Goal: Transaction & Acquisition: Purchase product/service

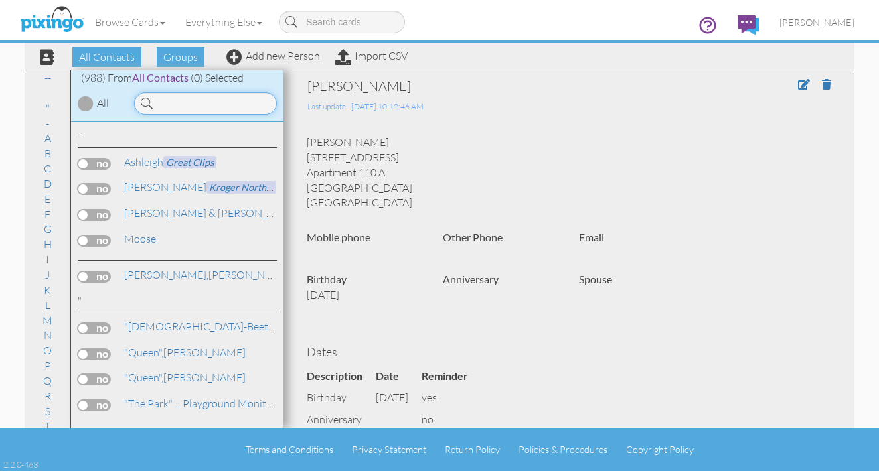
click at [155, 108] on input at bounding box center [205, 103] width 143 height 23
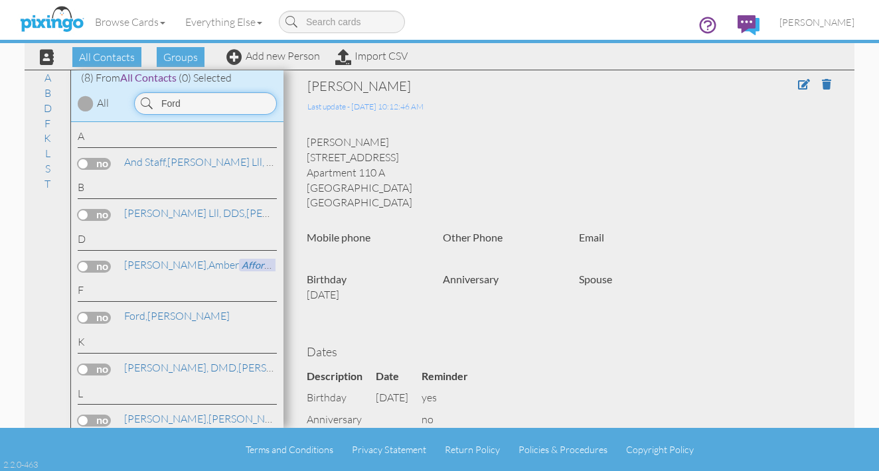
type input "Ford"
click at [798, 23] on span "[PERSON_NAME]" at bounding box center [816, 22] width 75 height 11
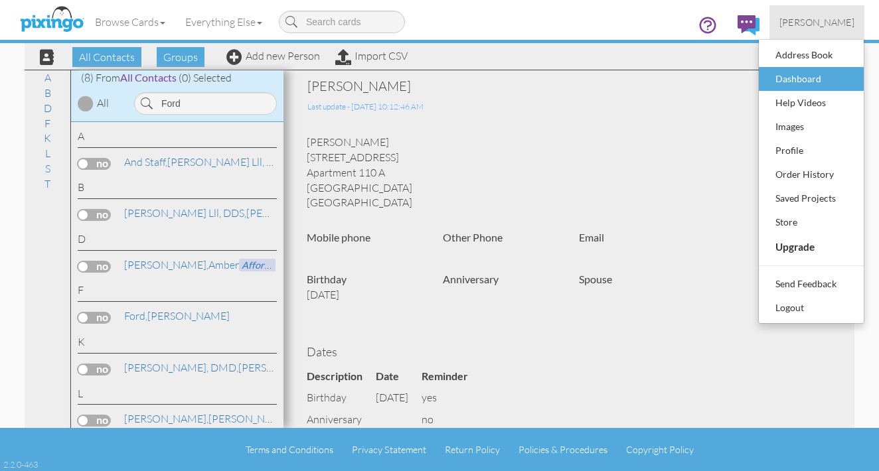
click at [792, 80] on div "Dashboard" at bounding box center [811, 79] width 78 height 20
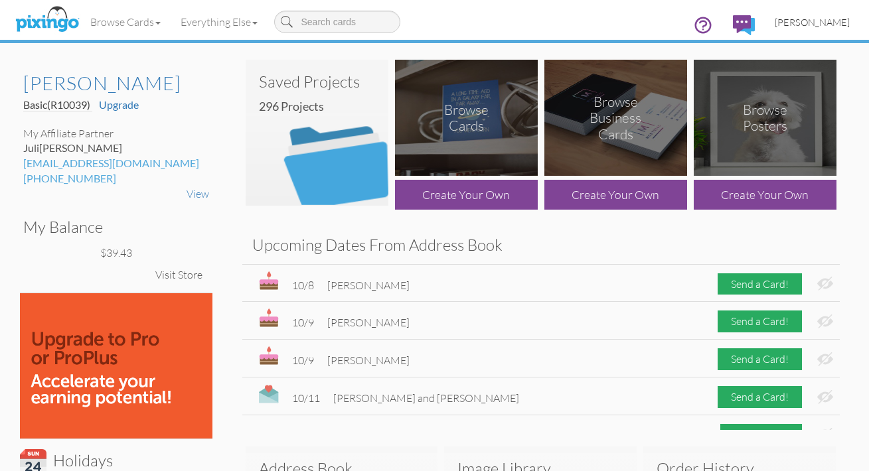
click at [796, 22] on span "[PERSON_NAME]" at bounding box center [811, 22] width 75 height 11
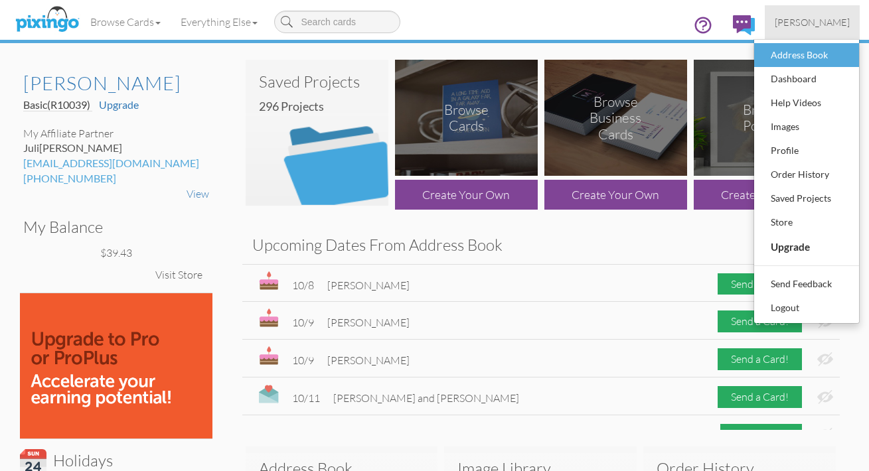
click at [791, 54] on div "Address Book" at bounding box center [806, 55] width 78 height 20
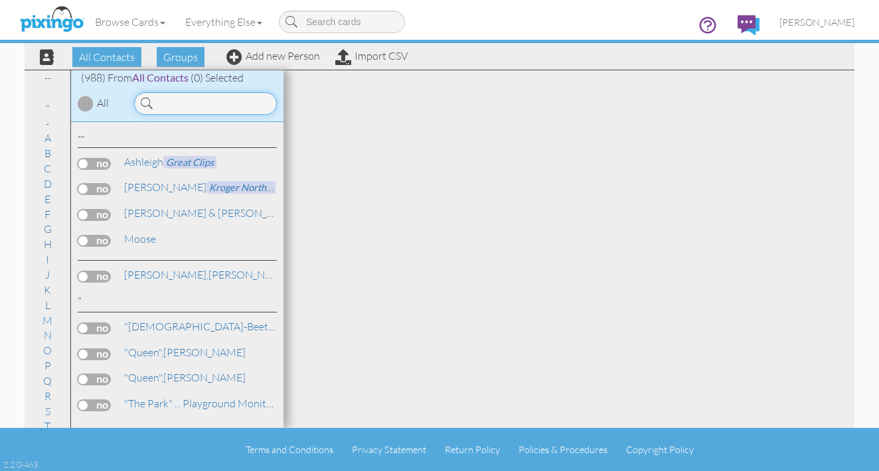
click at [159, 102] on input at bounding box center [205, 103] width 143 height 23
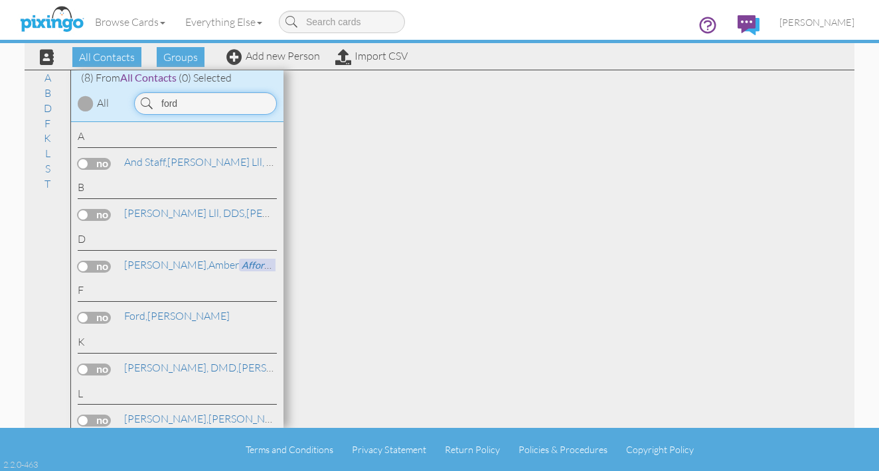
click at [183, 106] on input "ford" at bounding box center [205, 103] width 143 height 23
click at [87, 106] on div at bounding box center [86, 104] width 16 height 16
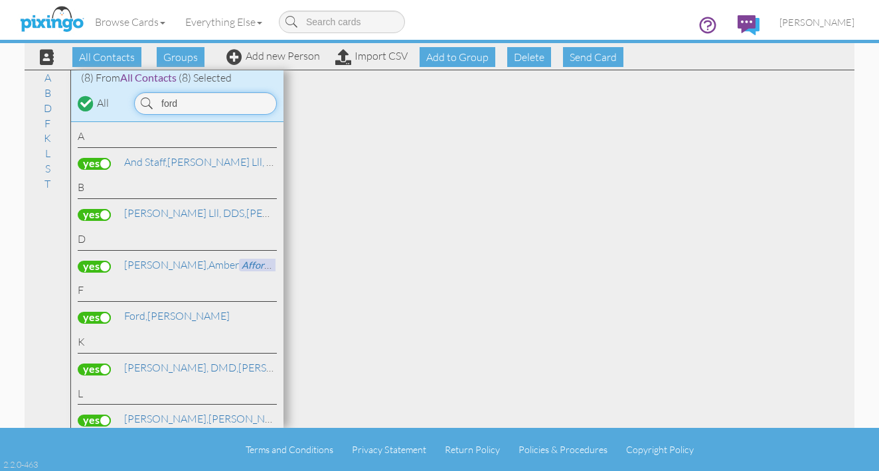
click at [185, 106] on input "ford" at bounding box center [205, 103] width 143 height 23
click at [143, 311] on span "Ford," at bounding box center [135, 315] width 23 height 13
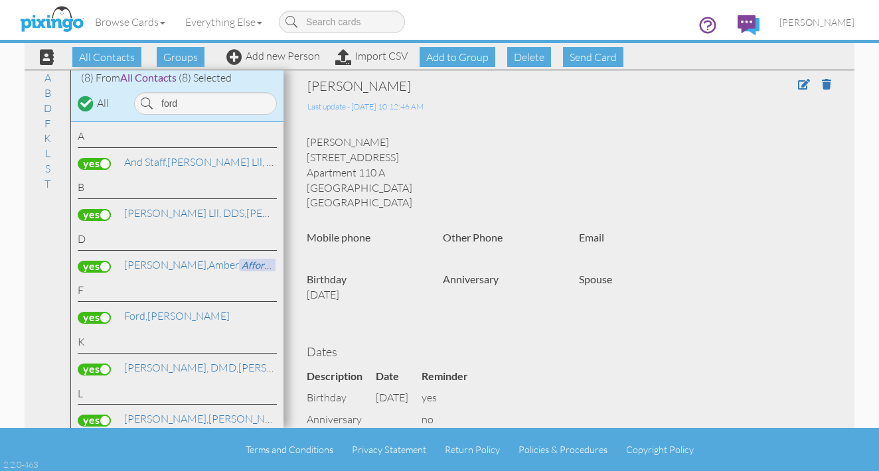
click at [83, 102] on div at bounding box center [85, 103] width 11 height 11
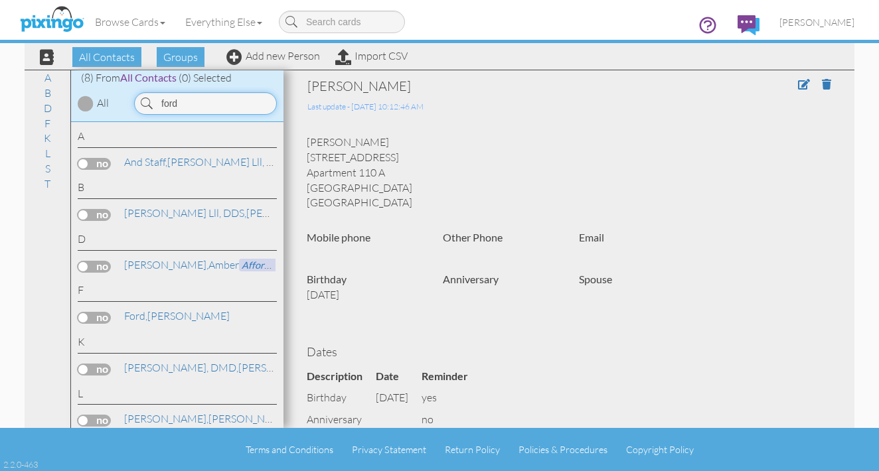
click at [189, 102] on input "ford" at bounding box center [205, 103] width 143 height 23
type input "f"
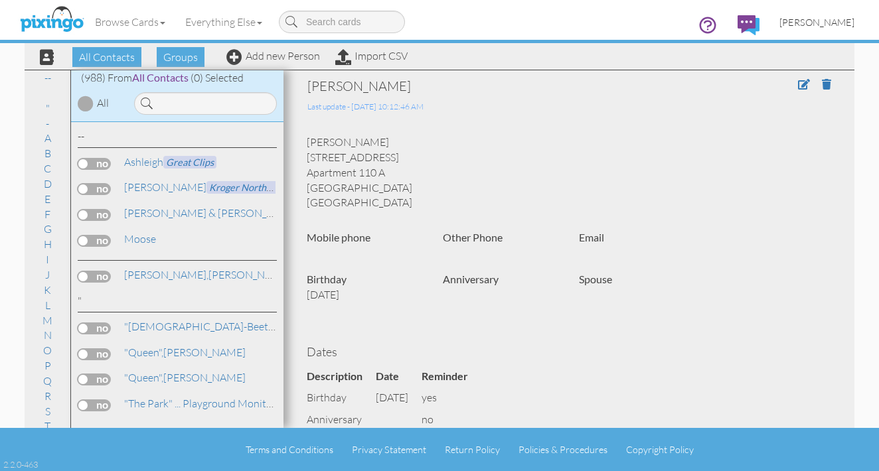
click at [810, 21] on span "[PERSON_NAME]" at bounding box center [816, 22] width 75 height 11
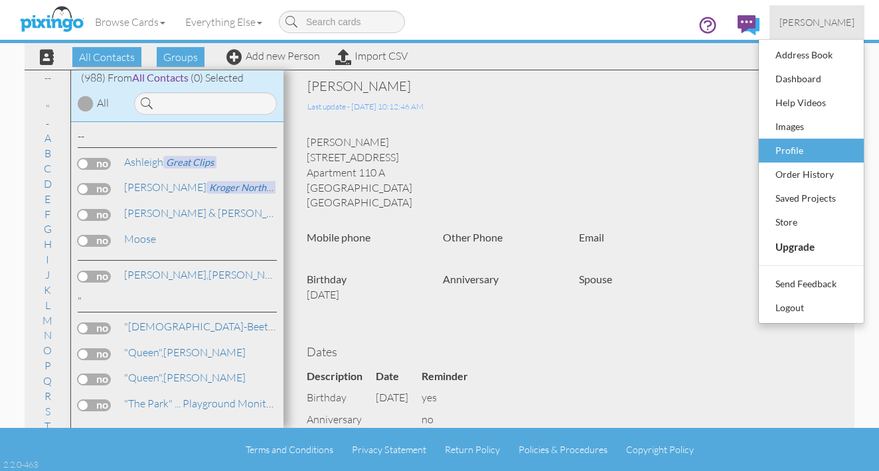
click at [788, 149] on div "Profile" at bounding box center [811, 151] width 78 height 20
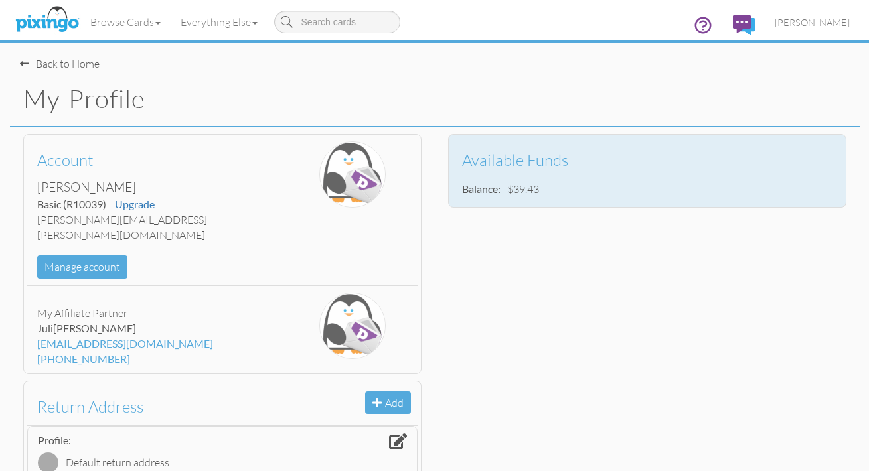
click at [516, 188] on td "$39.43" at bounding box center [523, 190] width 38 height 22
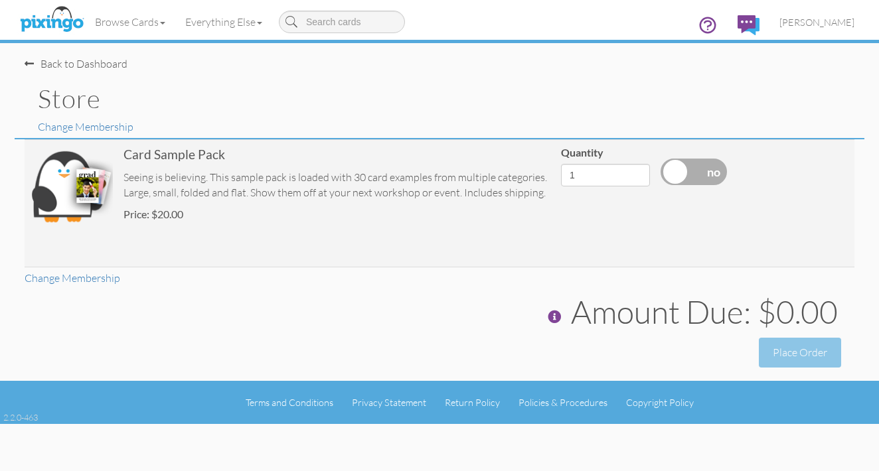
click at [723, 92] on div "Store Change Membership" at bounding box center [439, 105] width 849 height 66
click at [60, 66] on div "Back to Dashboard" at bounding box center [76, 63] width 103 height 15
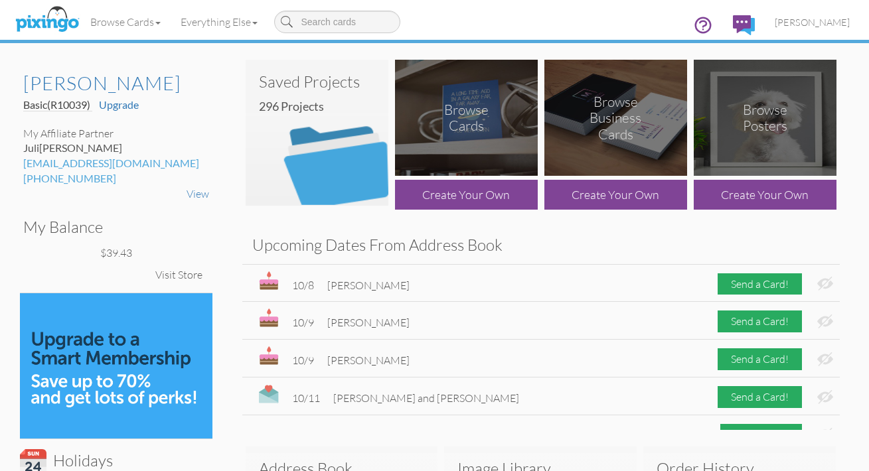
click at [463, 117] on div "Browse Cards" at bounding box center [466, 118] width 72 height 33
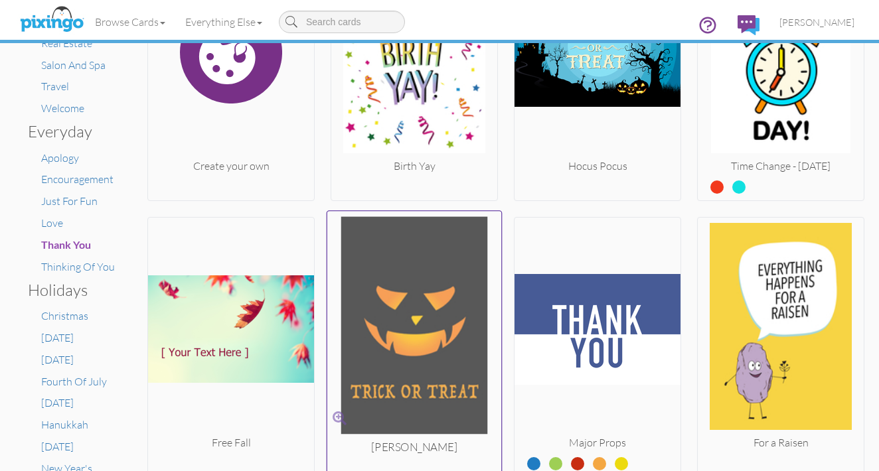
scroll to position [364, 0]
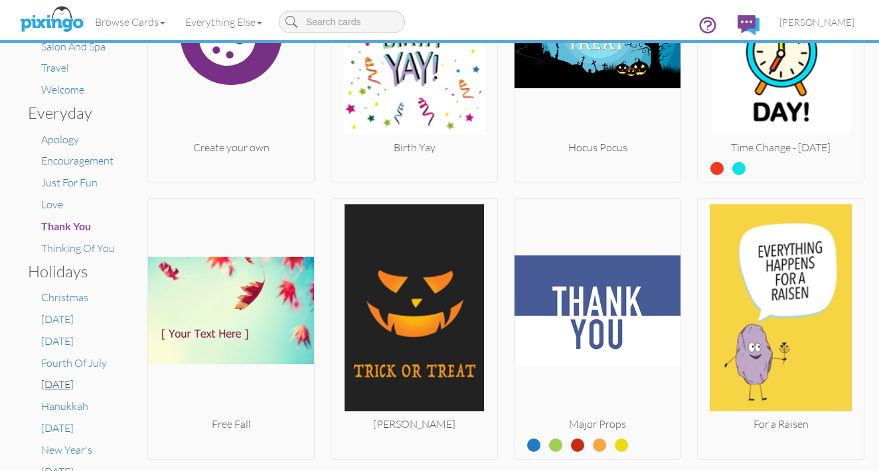
click at [71, 378] on span "[DATE]" at bounding box center [57, 384] width 33 height 13
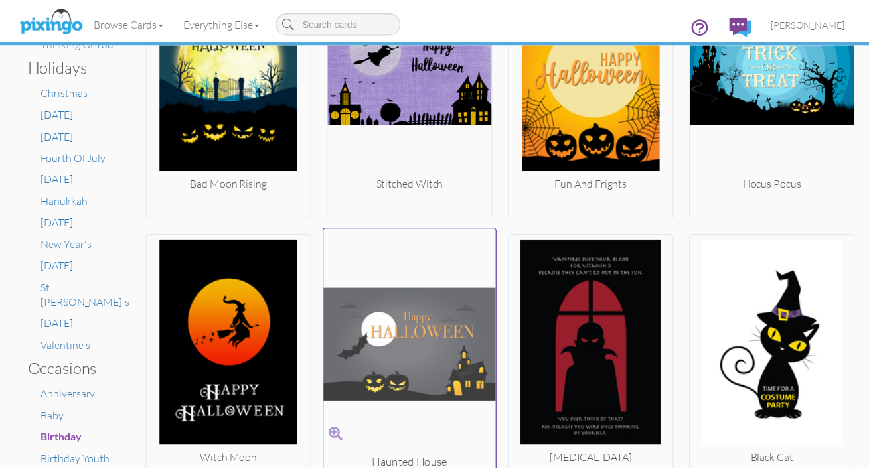
scroll to position [572, 0]
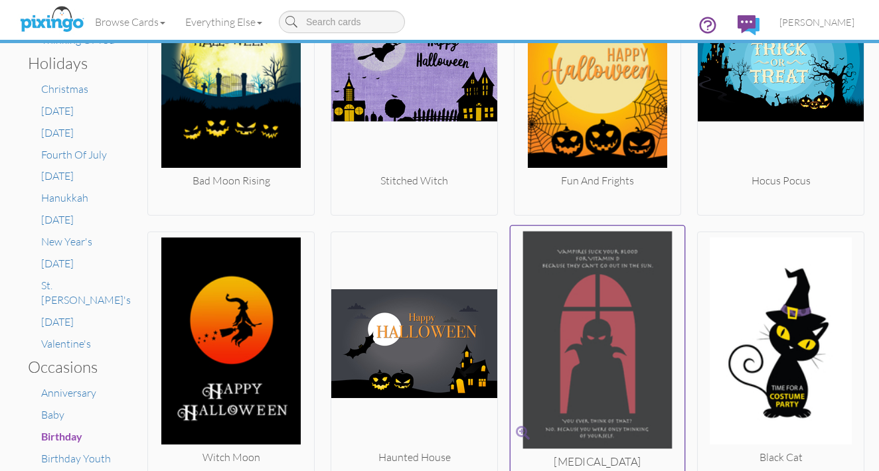
click at [564, 325] on img at bounding box center [597, 343] width 175 height 223
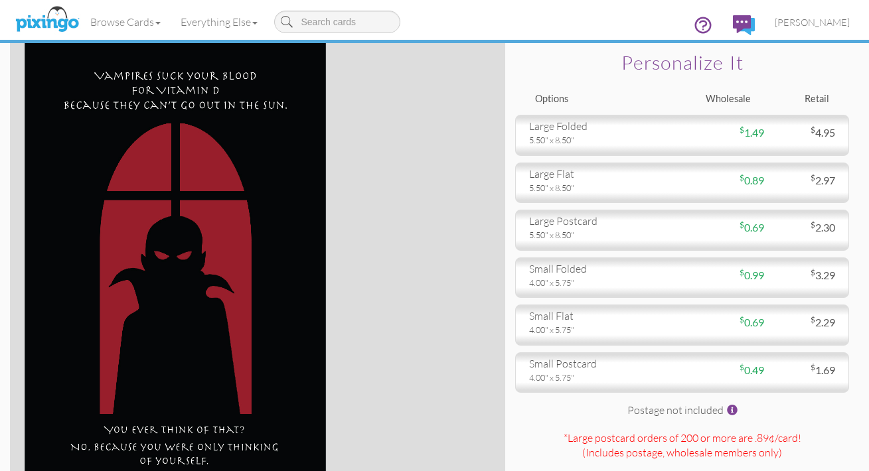
scroll to position [27, 0]
